Goal: Task Accomplishment & Management: Manage account settings

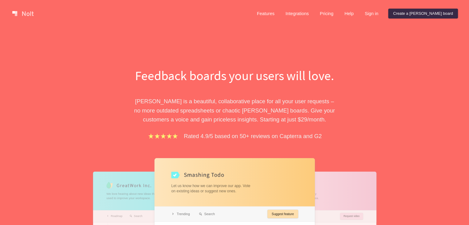
click at [383, 16] on link "Sign in" at bounding box center [371, 14] width 23 height 10
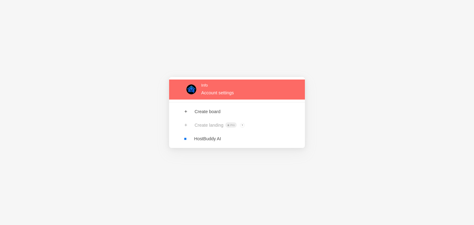
click at [225, 93] on link at bounding box center [237, 90] width 136 height 20
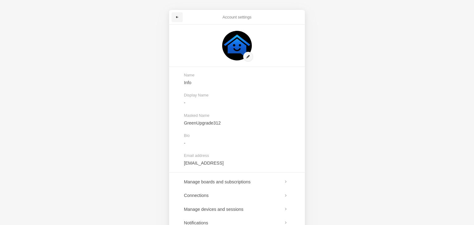
click at [176, 21] on link at bounding box center [176, 17] width 11 height 10
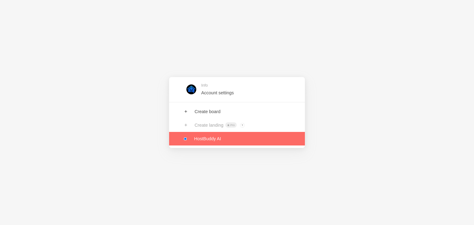
click at [205, 137] on link at bounding box center [237, 139] width 136 height 14
